Goal: Task Accomplishment & Management: Use online tool/utility

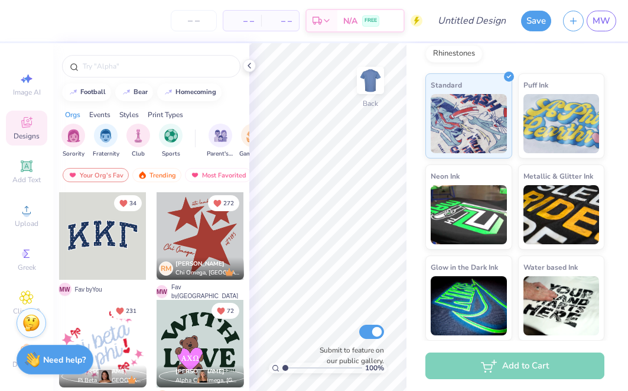
scroll to position [202, 0]
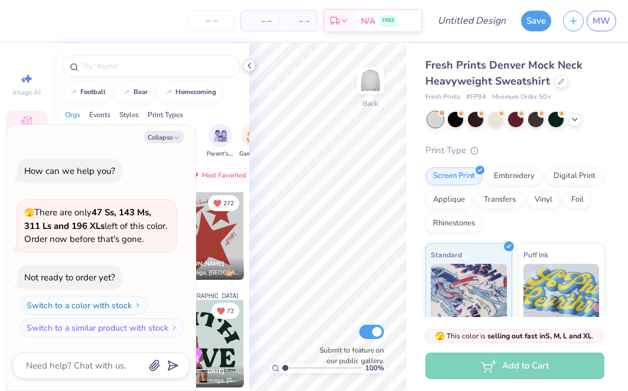
click at [249, 67] on icon at bounding box center [249, 65] width 9 height 9
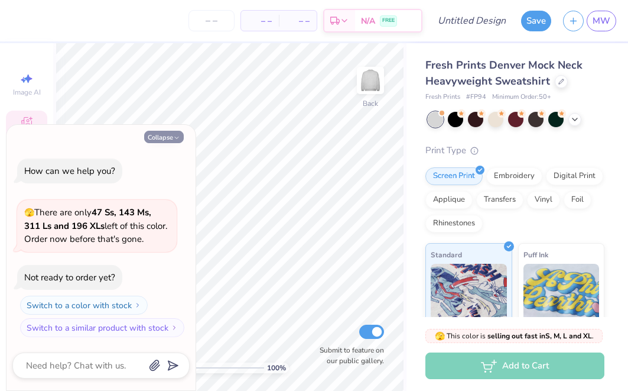
click at [169, 137] on button "Collapse" at bounding box center [164, 137] width 40 height 12
type textarea "x"
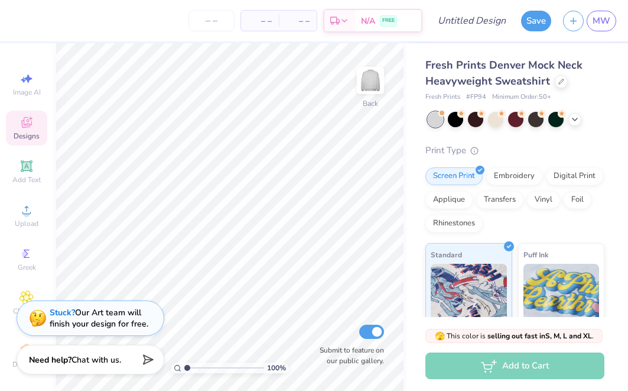
click at [114, 320] on div "Stuck? Our Art team will finish your design for free." at bounding box center [99, 318] width 99 height 22
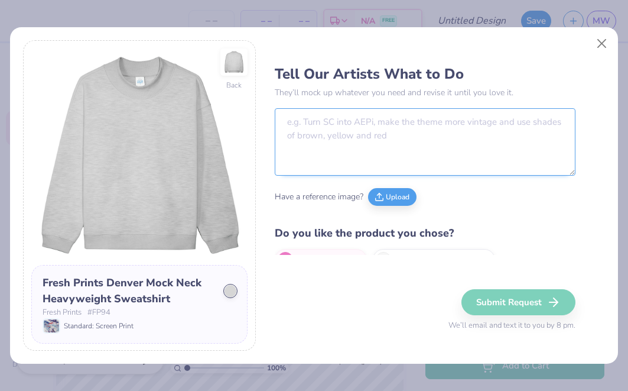
click at [400, 126] on textarea at bounding box center [425, 141] width 300 height 67
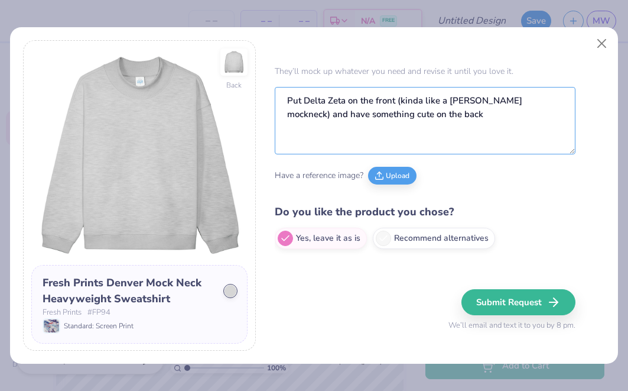
scroll to position [21, 0]
type textarea "Put Delta Zeta on the front (kinda like a Parke mockneck) and have something cu…"
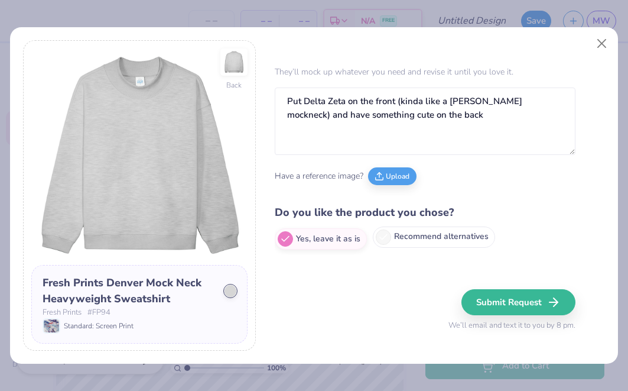
click at [405, 241] on label "Recommend alternatives" at bounding box center [434, 236] width 122 height 21
click at [283, 255] on input "Recommend alternatives" at bounding box center [279, 259] width 8 height 8
radio input "true"
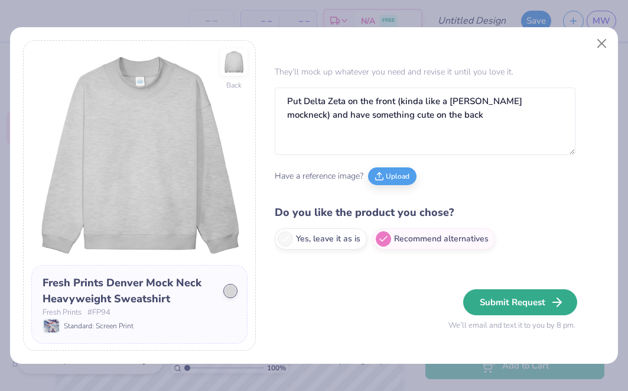
click at [497, 306] on button "Submit Request" at bounding box center [520, 302] width 114 height 26
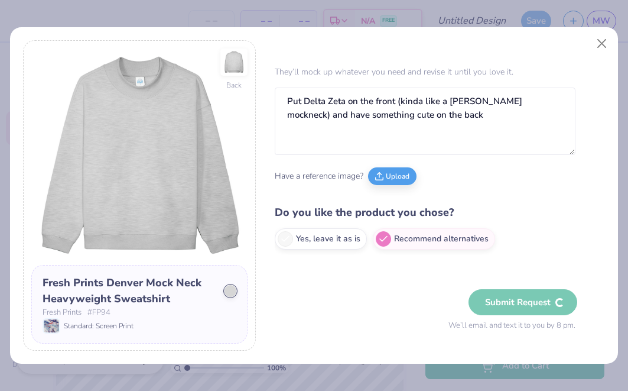
radio input "true"
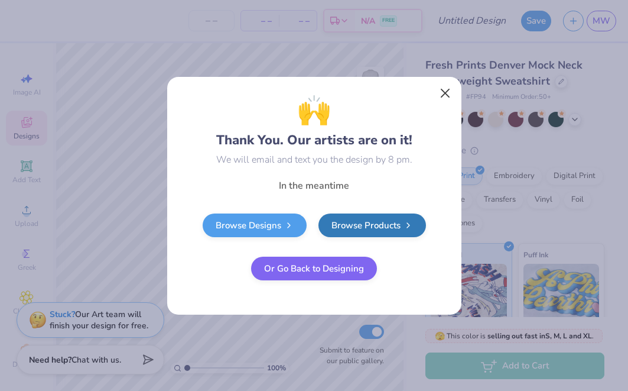
click at [440, 92] on button "Close" at bounding box center [445, 93] width 22 height 22
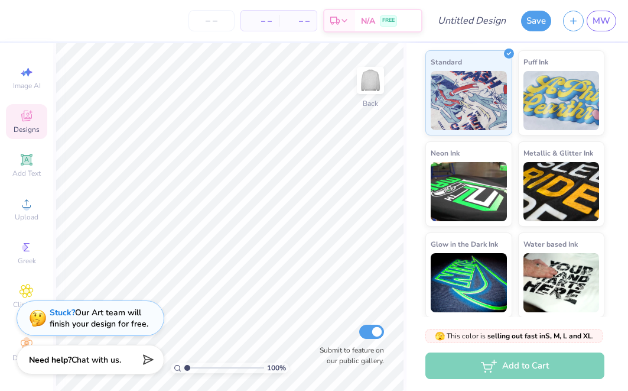
scroll to position [7, 0]
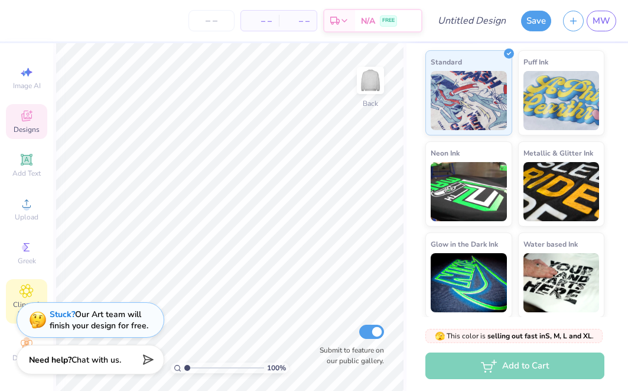
click at [21, 288] on icon at bounding box center [27, 291] width 14 height 14
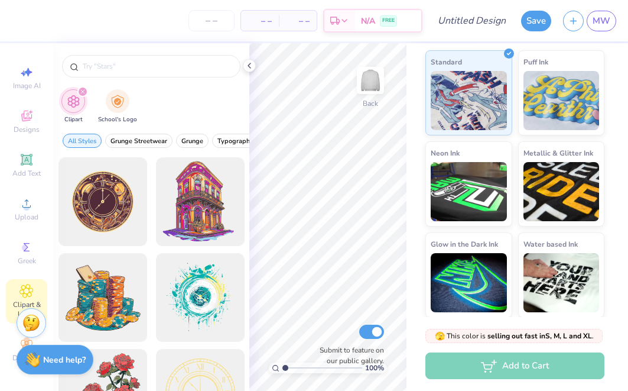
scroll to position [0, 0]
click at [248, 64] on icon at bounding box center [249, 65] width 9 height 9
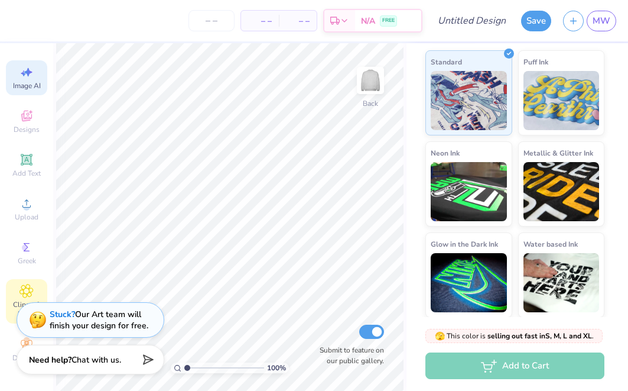
click at [18, 80] on div "Image AI" at bounding box center [26, 77] width 41 height 35
select select "4"
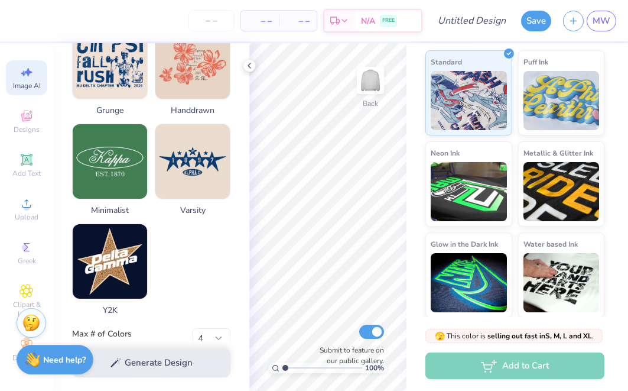
scroll to position [605, 0]
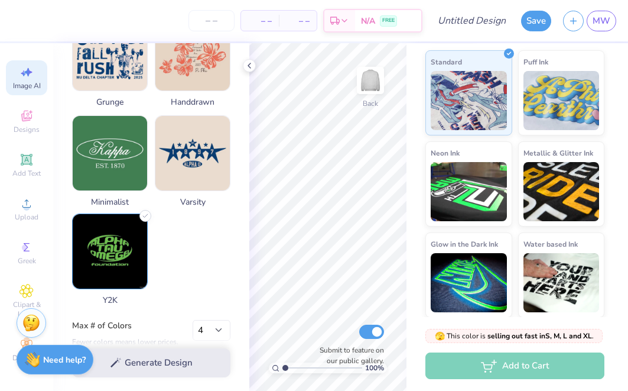
click at [118, 257] on img at bounding box center [110, 251] width 74 height 74
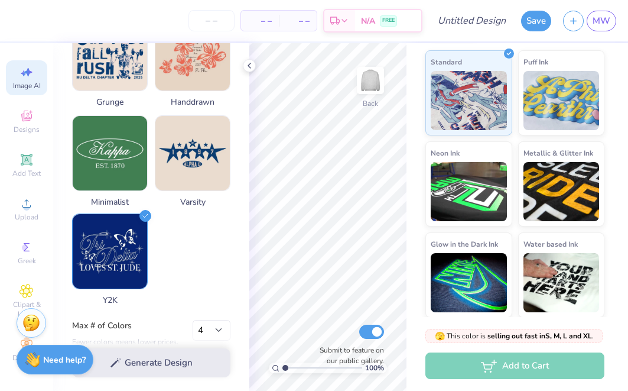
click at [118, 257] on img at bounding box center [110, 251] width 74 height 74
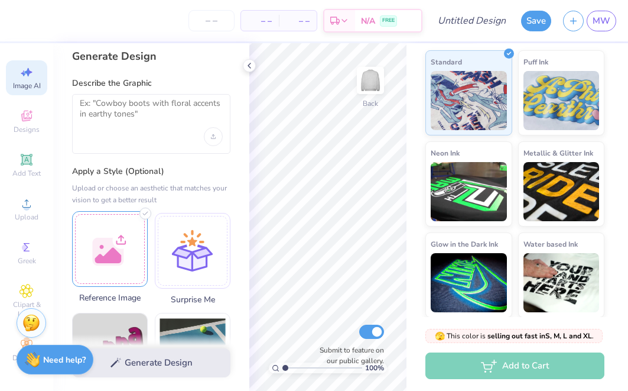
scroll to position [8, 0]
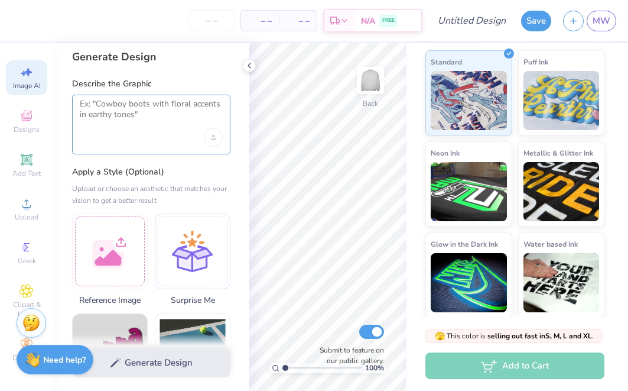
click at [158, 128] on textarea at bounding box center [151, 114] width 143 height 30
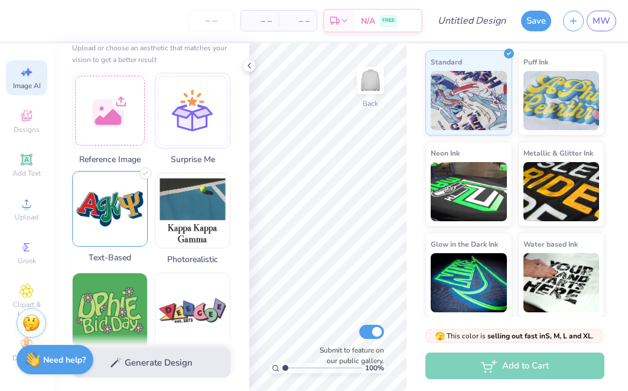
scroll to position [137, 0]
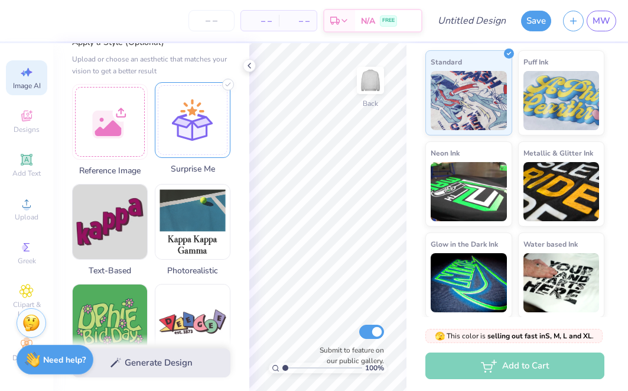
click at [208, 129] on div at bounding box center [193, 120] width 76 height 76
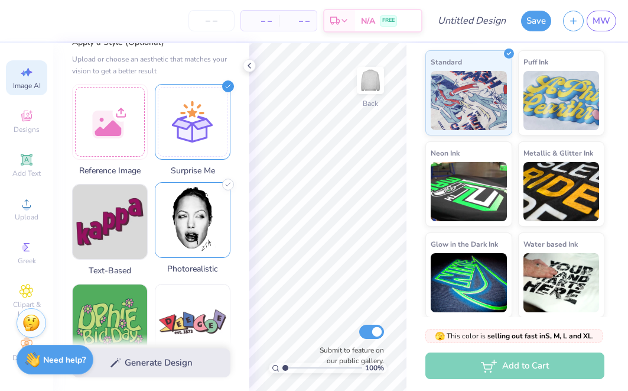
scroll to position [159, 0]
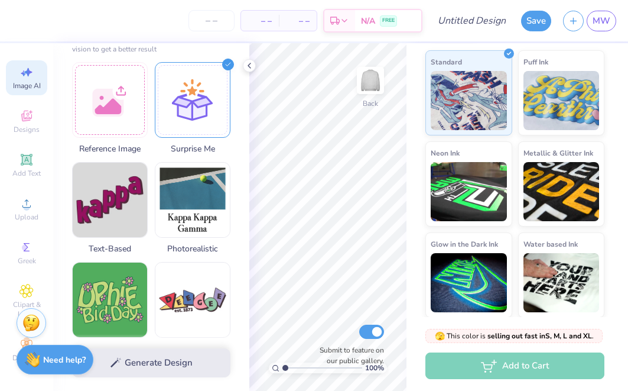
click at [151, 352] on div "Generate Design" at bounding box center [151, 362] width 196 height 57
click at [149, 383] on div "Generate Design" at bounding box center [151, 362] width 196 height 57
click at [154, 355] on div "Generate Design" at bounding box center [151, 362] width 196 height 57
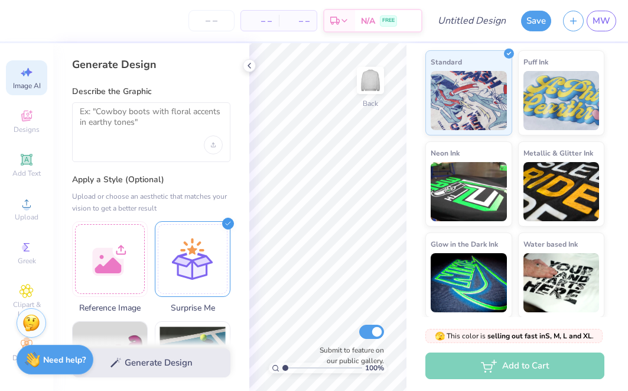
scroll to position [-1, 0]
click at [182, 137] on div at bounding box center [151, 132] width 158 height 60
click at [160, 116] on textarea at bounding box center [151, 121] width 143 height 30
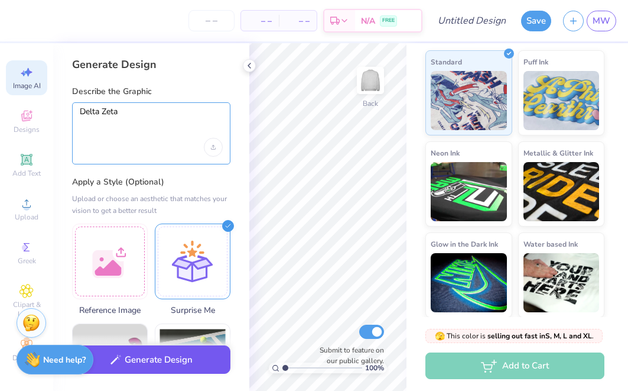
type textarea "Delta Zeta"
click at [168, 362] on button "Generate Design" at bounding box center [151, 359] width 158 height 29
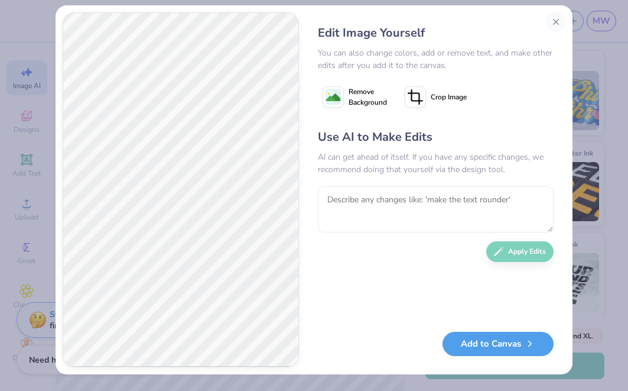
scroll to position [11, 0]
type textarea "Make it more Simple and cute"
click at [532, 252] on button "Apply Edits" at bounding box center [519, 248] width 67 height 21
click at [436, 199] on textarea at bounding box center [436, 209] width 236 height 46
type textarea "Make it more trendy, a new design"
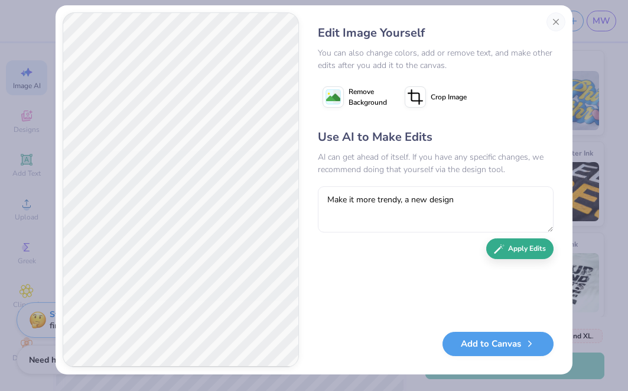
click at [535, 254] on button "Apply Edits" at bounding box center [519, 248] width 67 height 21
